Goal: Navigation & Orientation: Find specific page/section

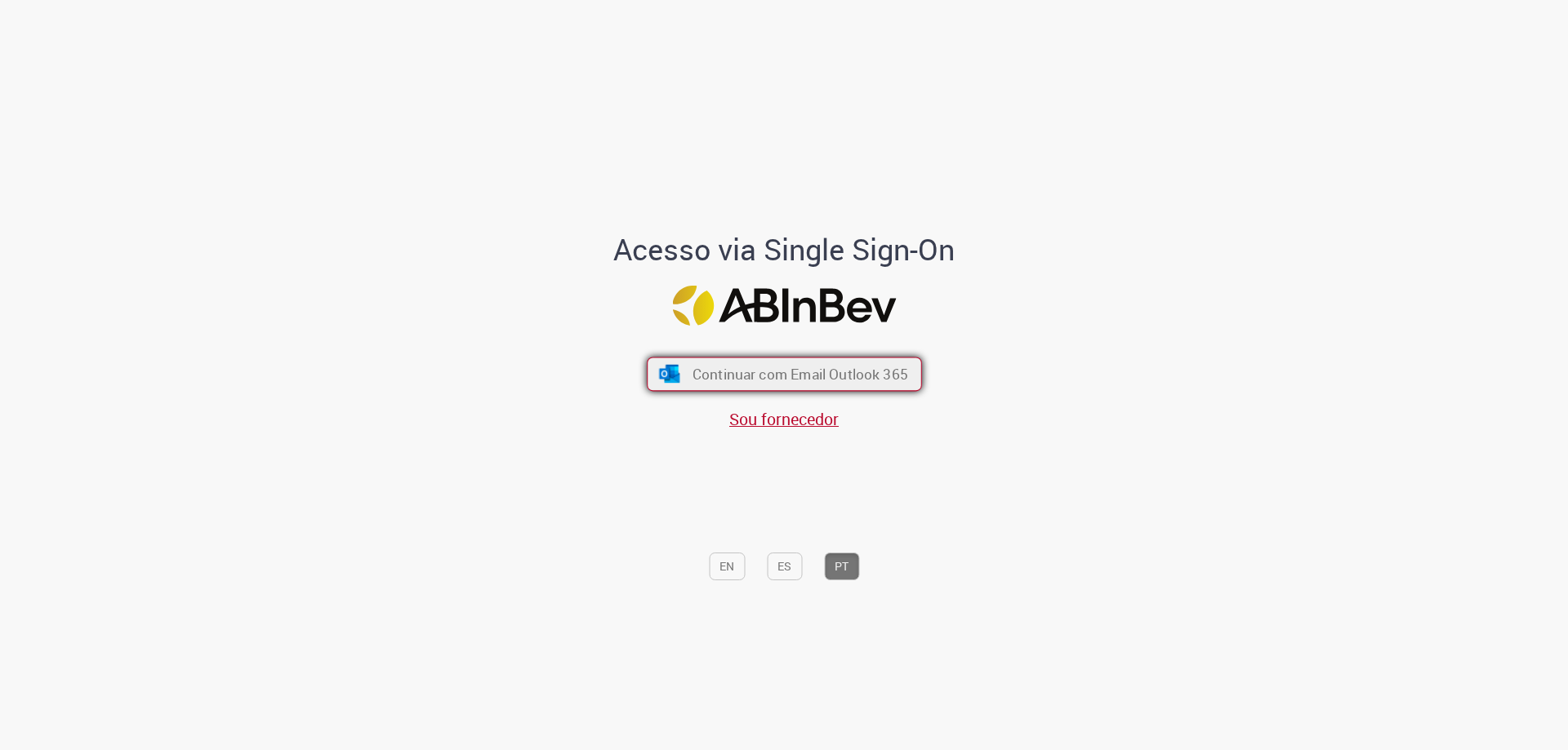
click at [742, 375] on span "Continuar com Email Outlook 365" at bounding box center [799, 375] width 215 height 19
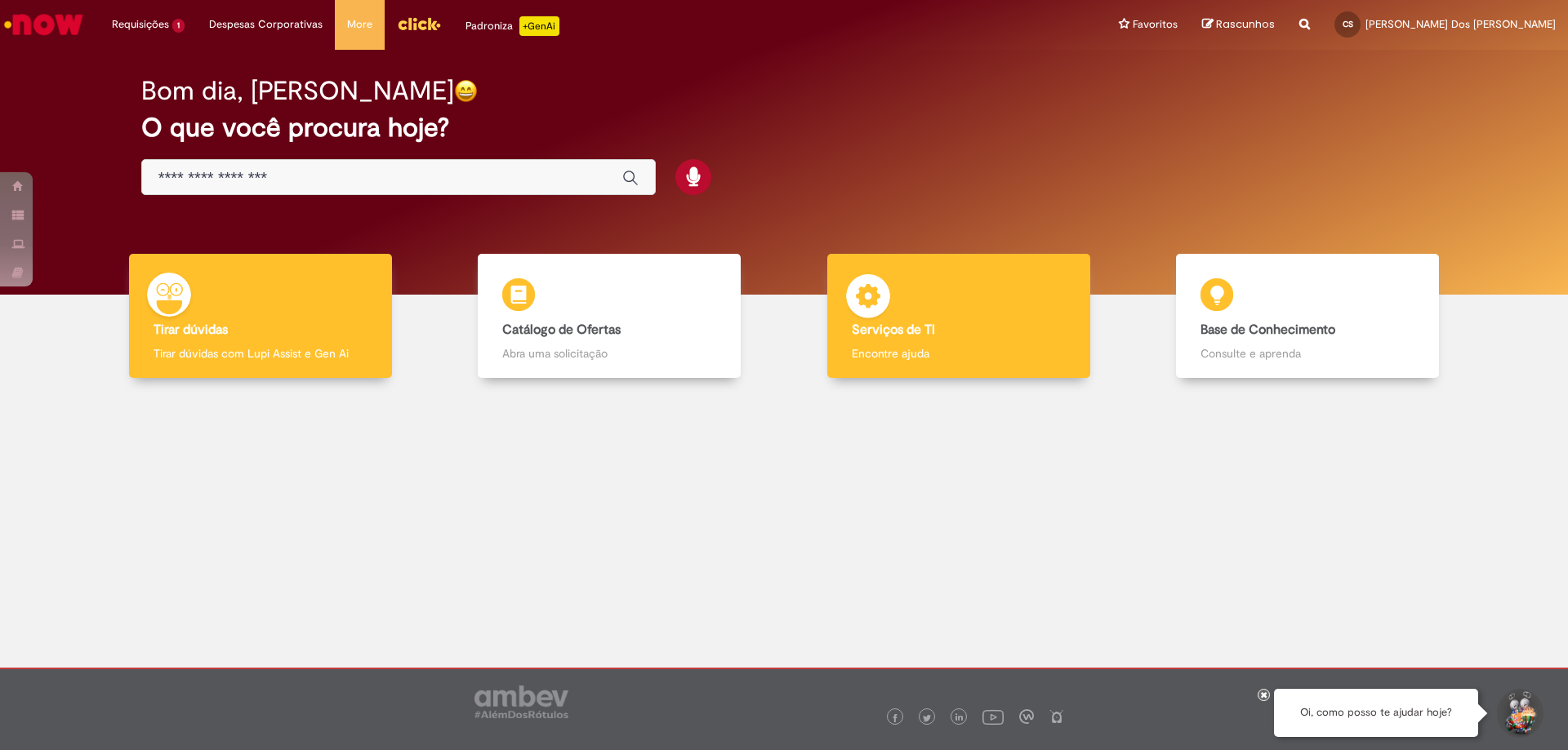
click at [871, 326] on b "Serviços de TI" at bounding box center [893, 329] width 83 height 16
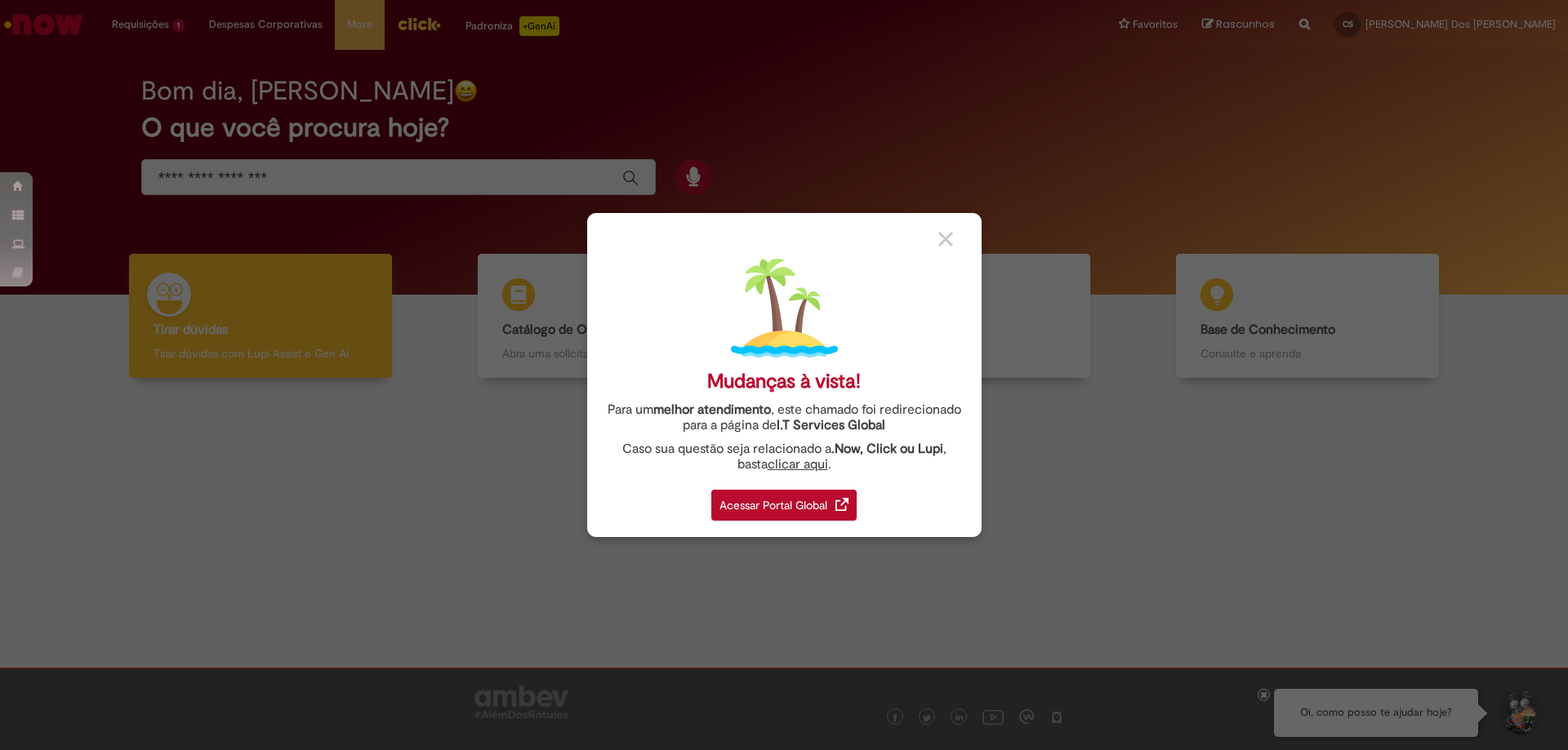
click at [779, 495] on div "Acessar Portal Global" at bounding box center [784, 505] width 146 height 31
